Goal: Information Seeking & Learning: Find specific fact

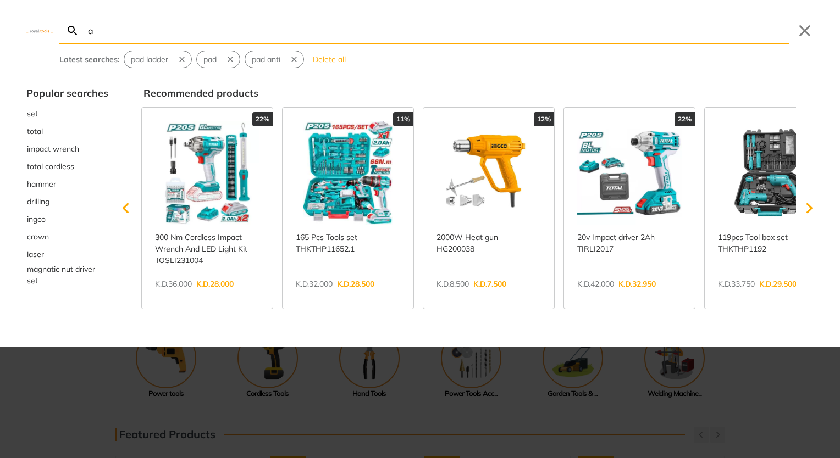
type input "a"
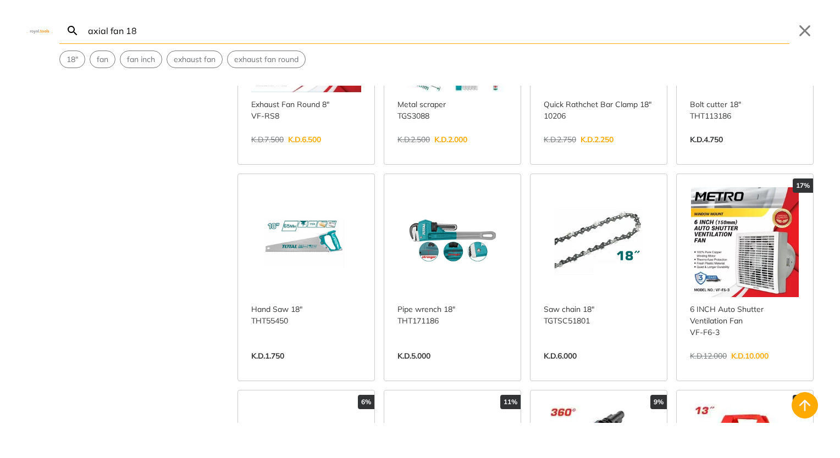
scroll to position [605, 0]
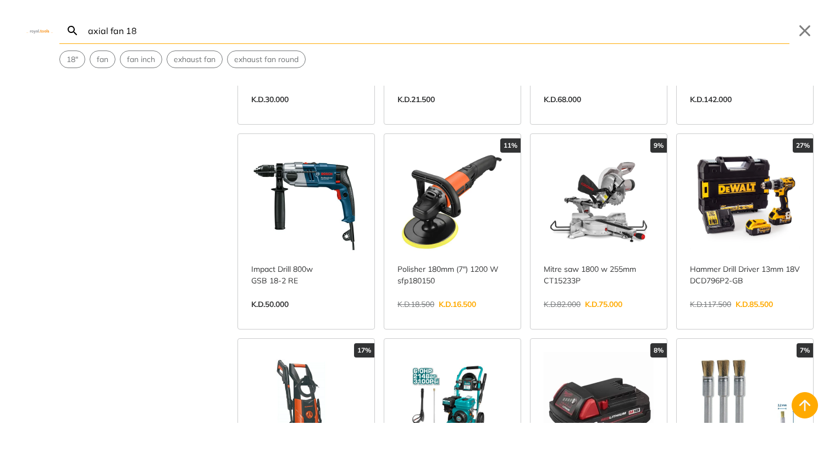
scroll to position [1539, 0]
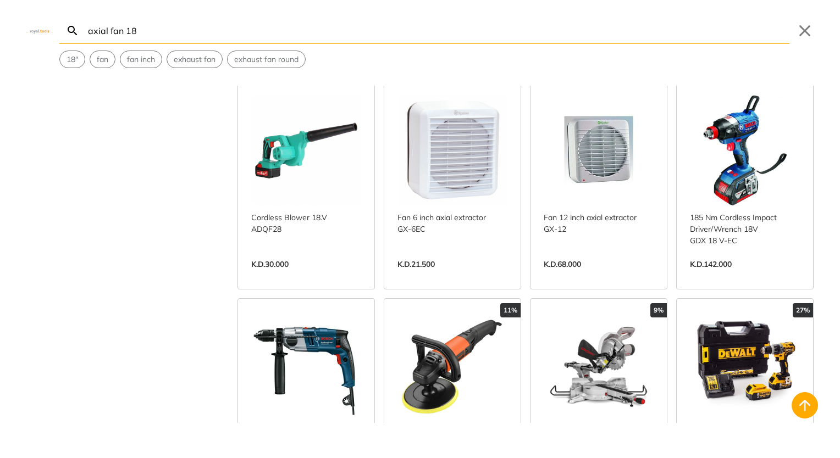
type input "axial fan 18"
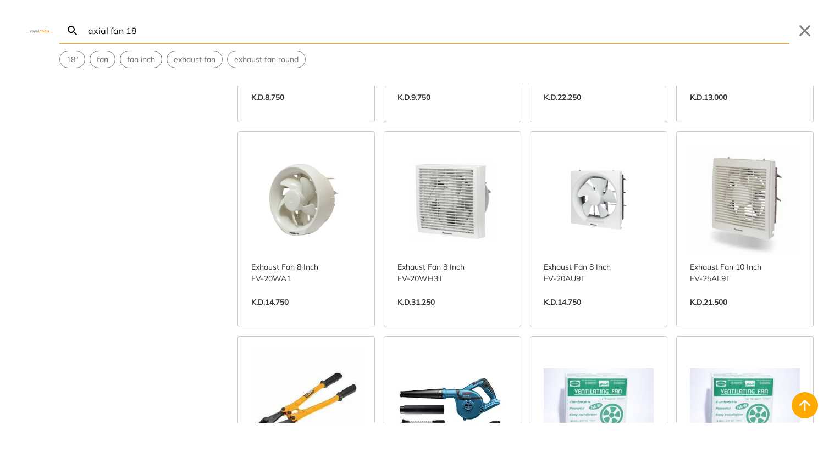
scroll to position [3847, 0]
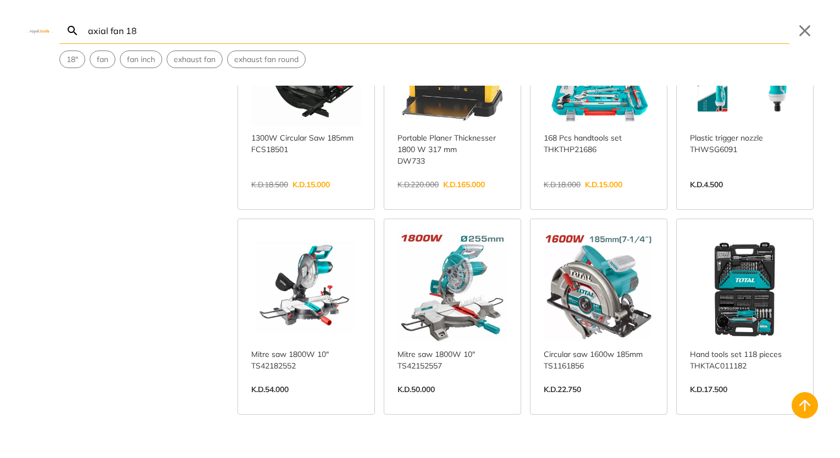
scroll to position [2473, 0]
